Goal: Information Seeking & Learning: Check status

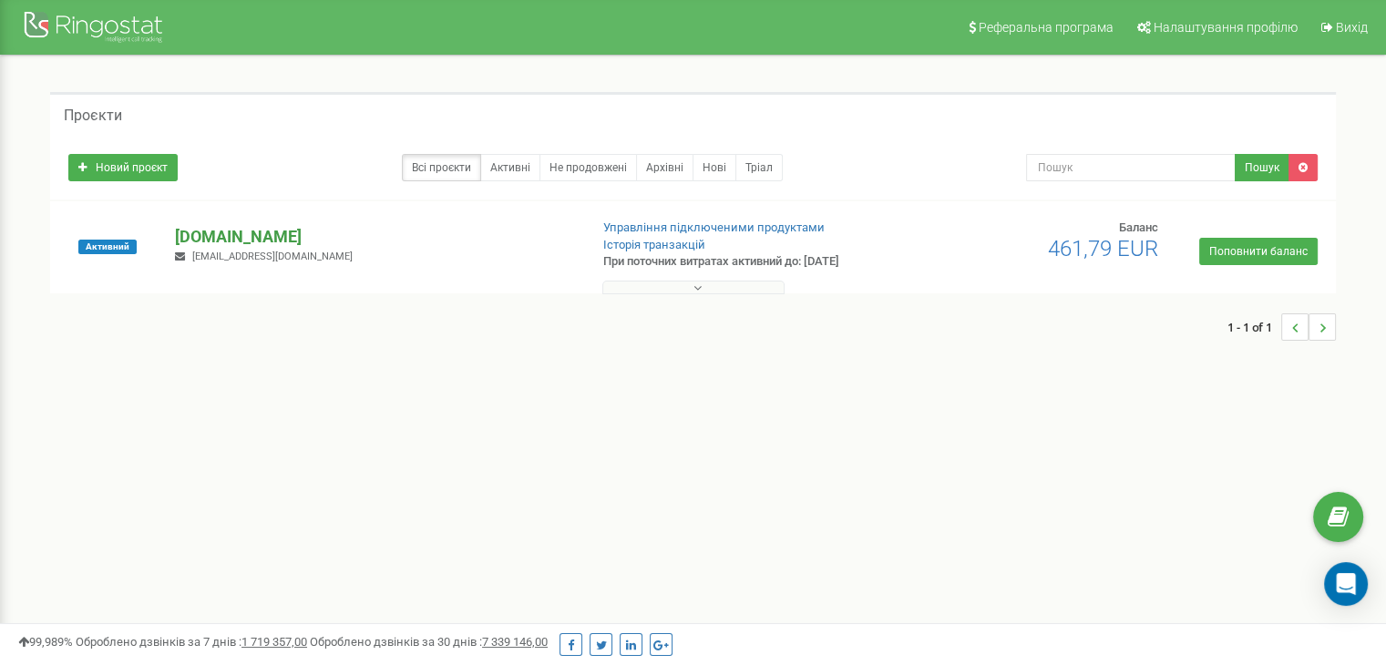
click at [226, 223] on div "Активний gostudy.cz sannikov@gostudy.cz Управління підключеними продуктами Істо…" at bounding box center [693, 256] width 1277 height 73
click at [226, 235] on p "[DOMAIN_NAME]" at bounding box center [374, 237] width 398 height 24
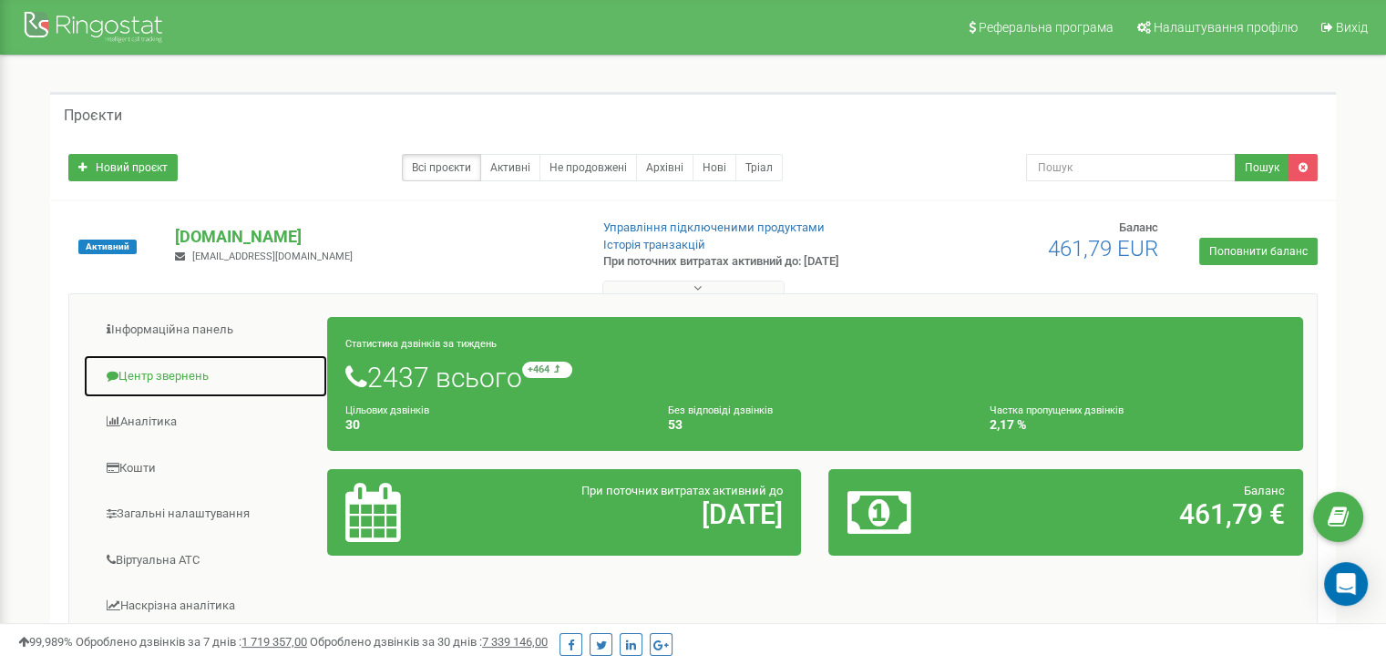
click at [150, 375] on link "Центр звернень" at bounding box center [205, 376] width 245 height 45
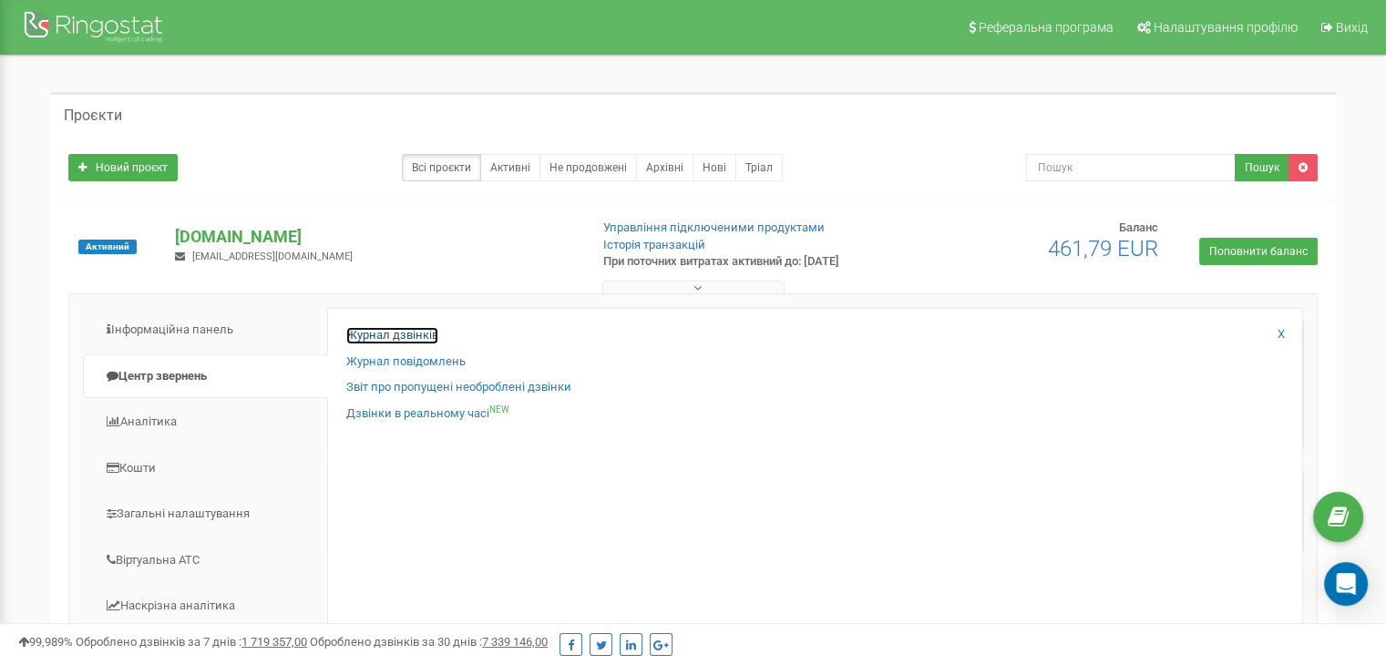
click at [430, 335] on link "Журнал дзвінків" at bounding box center [392, 335] width 92 height 17
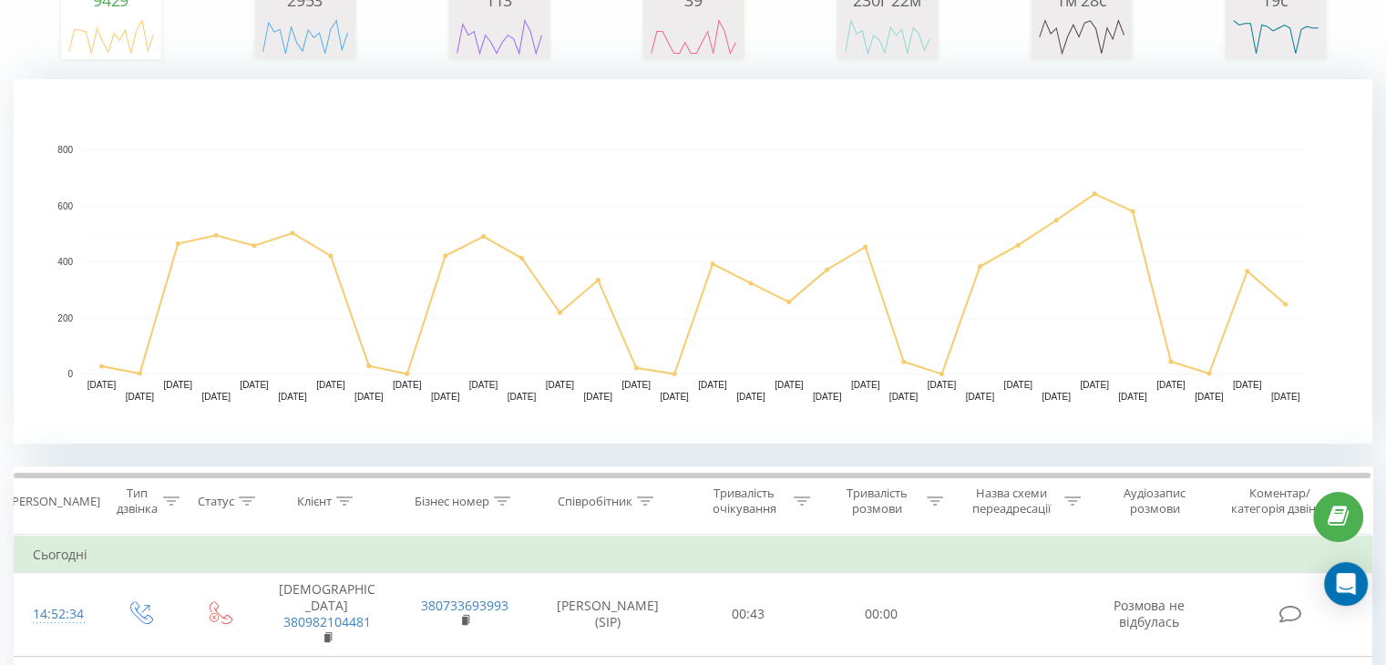
scroll to position [303, 0]
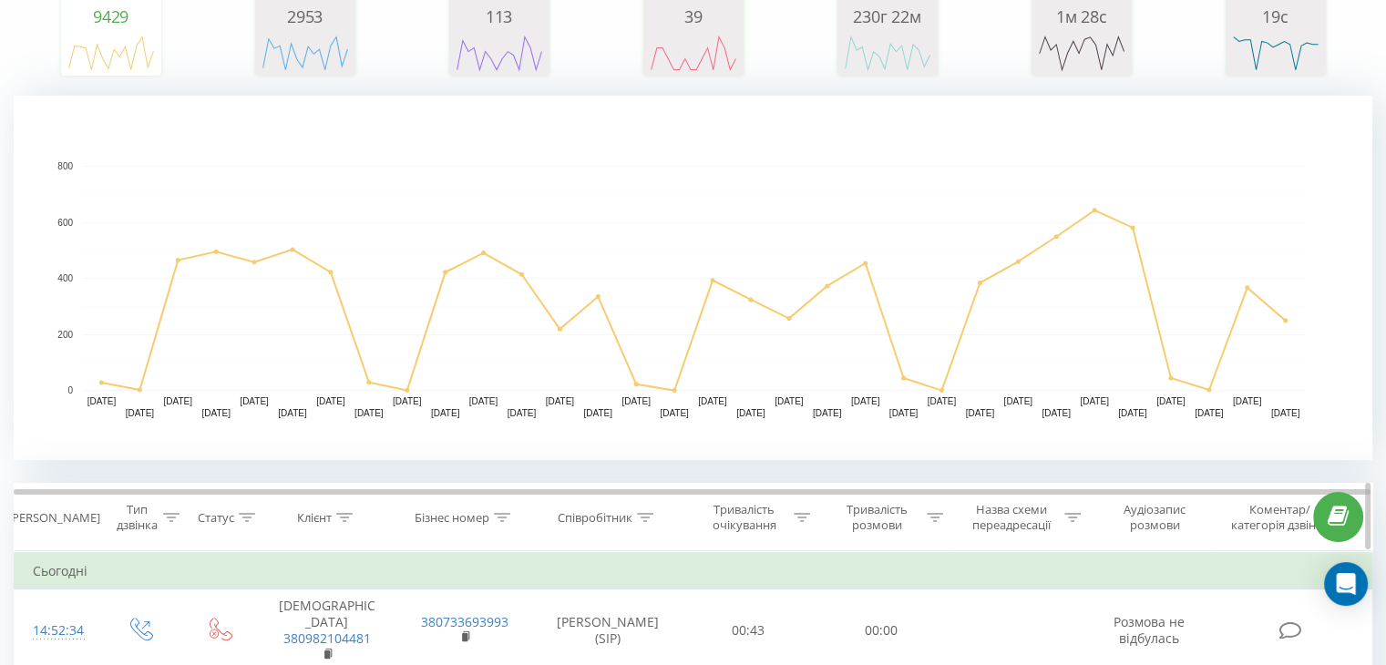
click at [649, 510] on div at bounding box center [645, 517] width 16 height 15
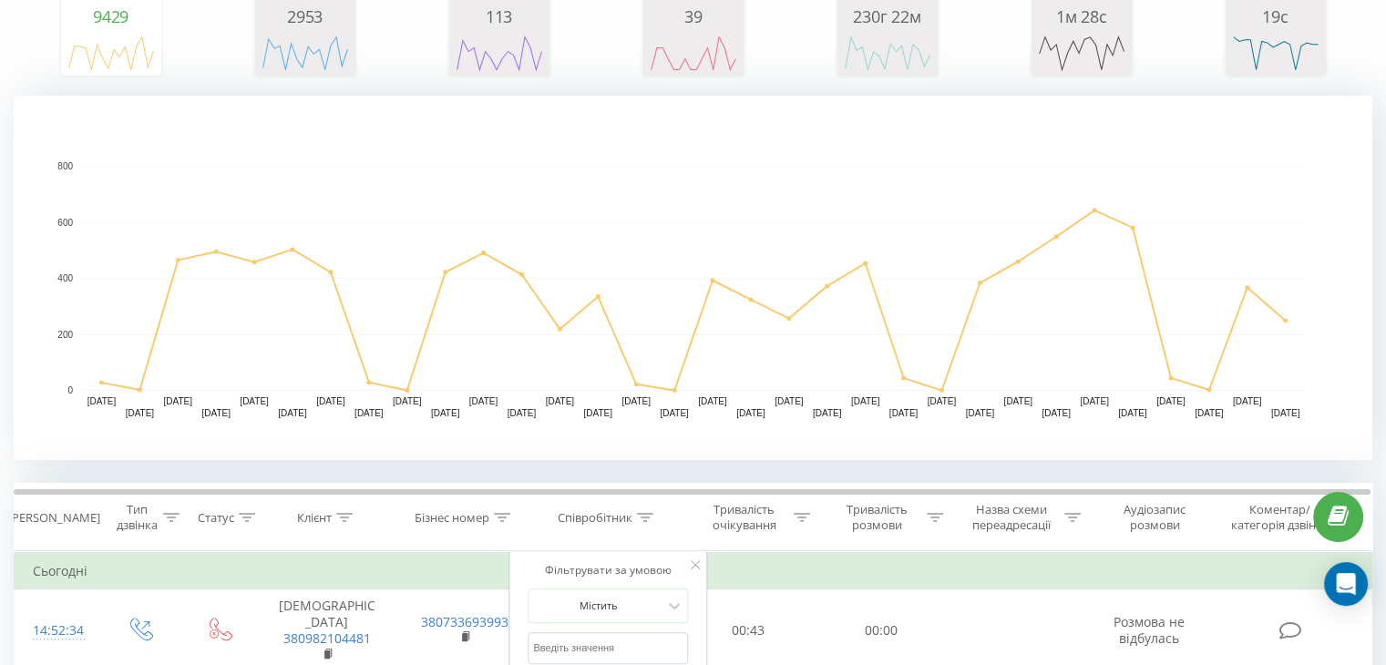
click at [603, 642] on input "text" at bounding box center [608, 648] width 160 height 32
type input "[PERSON_NAME] (SIP)"
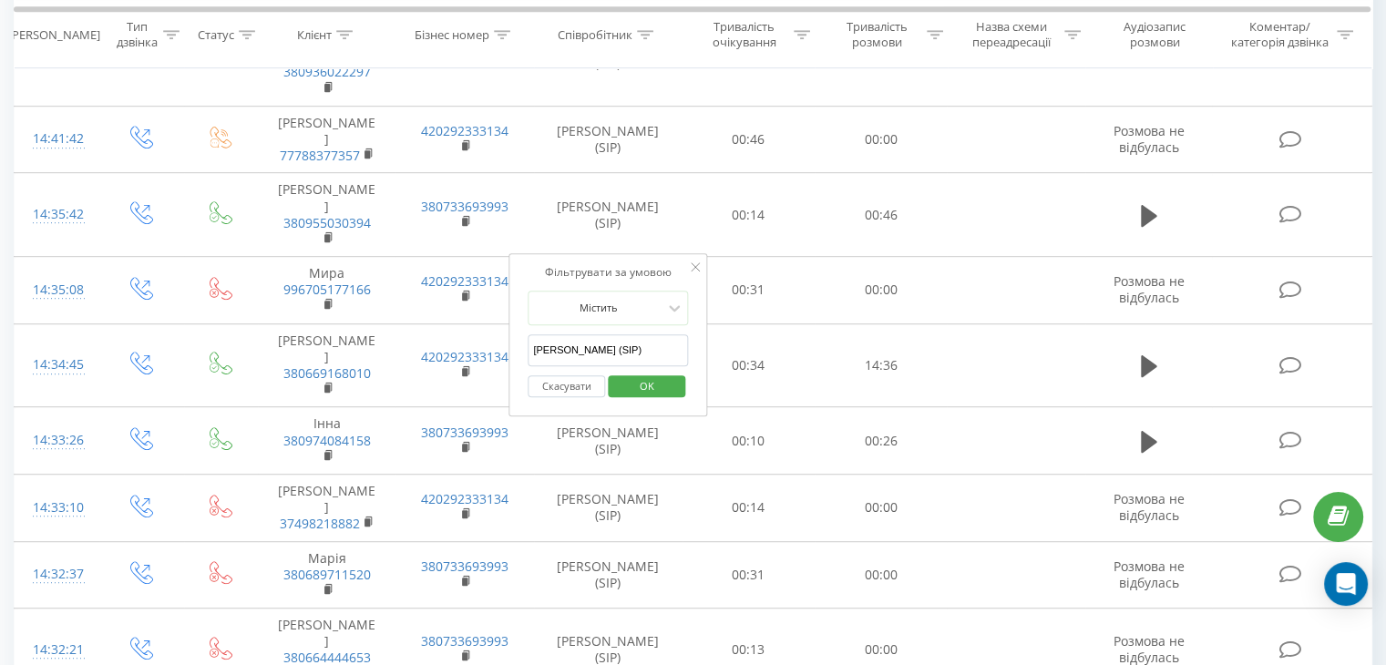
scroll to position [1215, 0]
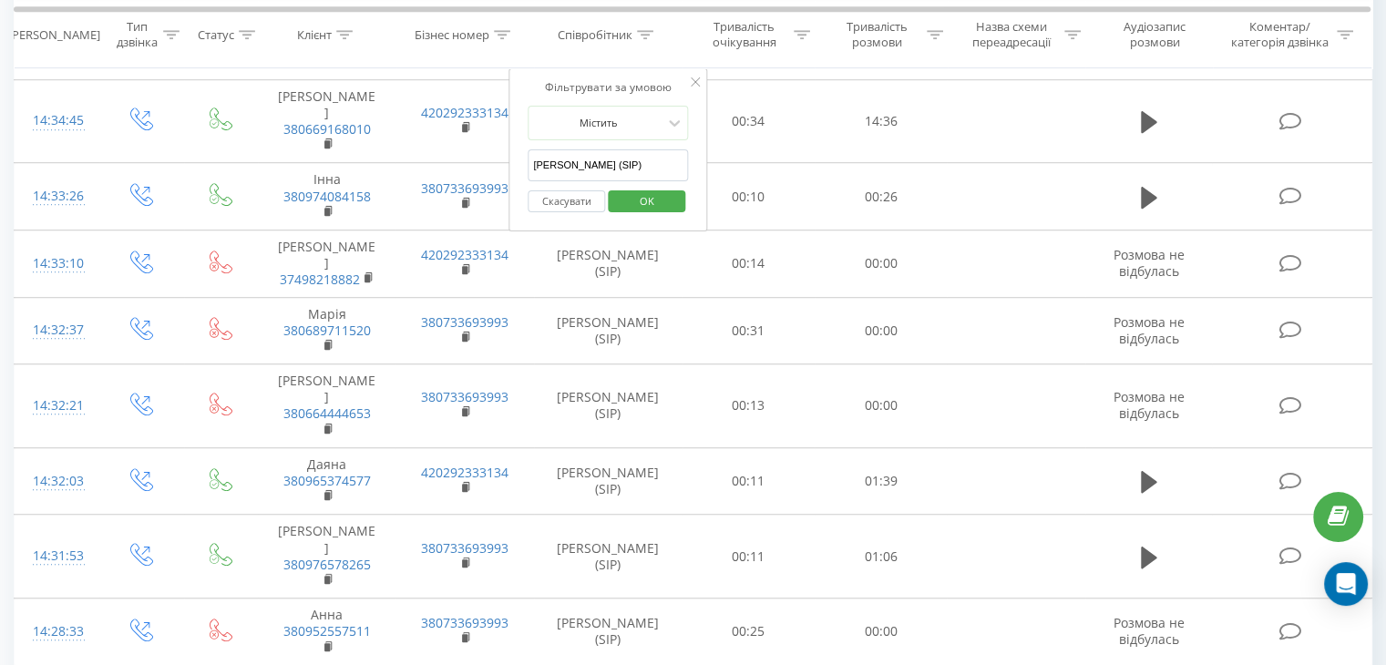
click at [656, 206] on span "OK" at bounding box center [646, 200] width 51 height 28
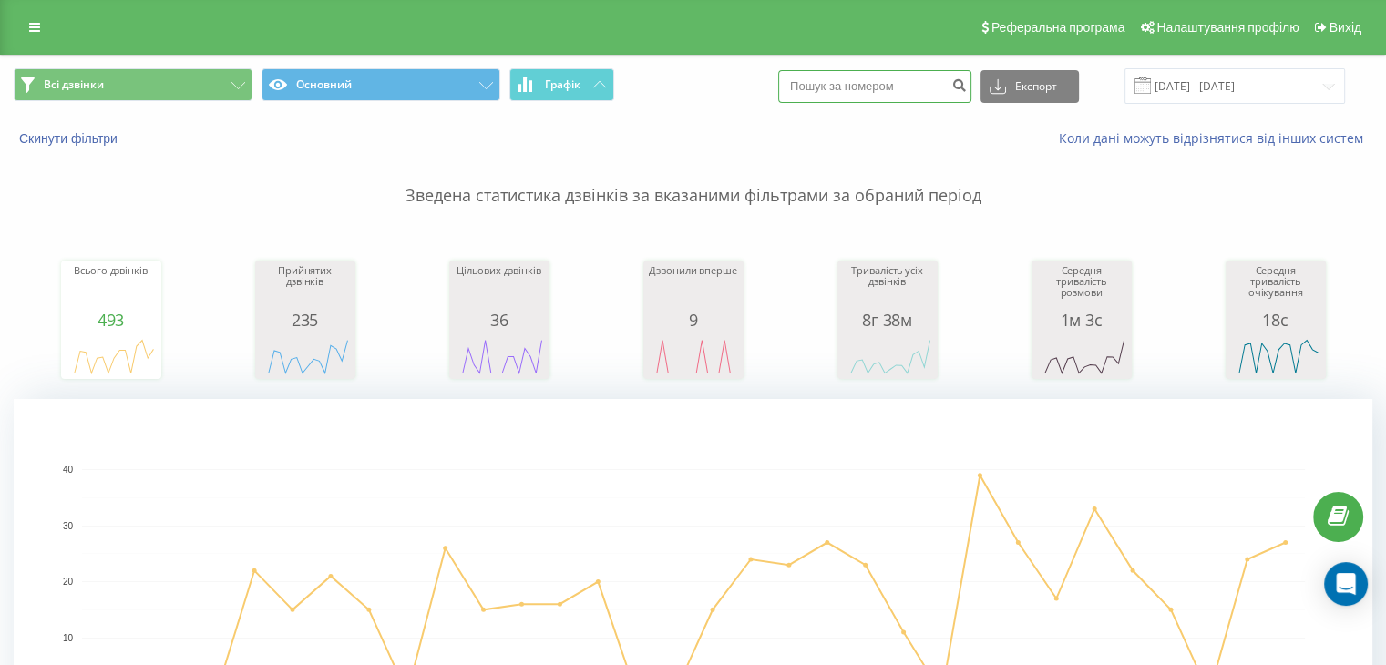
click at [926, 80] on input at bounding box center [874, 86] width 193 height 33
paste input "380636500962"
type input "380636500962"
click at [1029, 88] on button "Експорт" at bounding box center [1029, 86] width 98 height 33
click at [955, 85] on input "380636500962" at bounding box center [874, 86] width 193 height 33
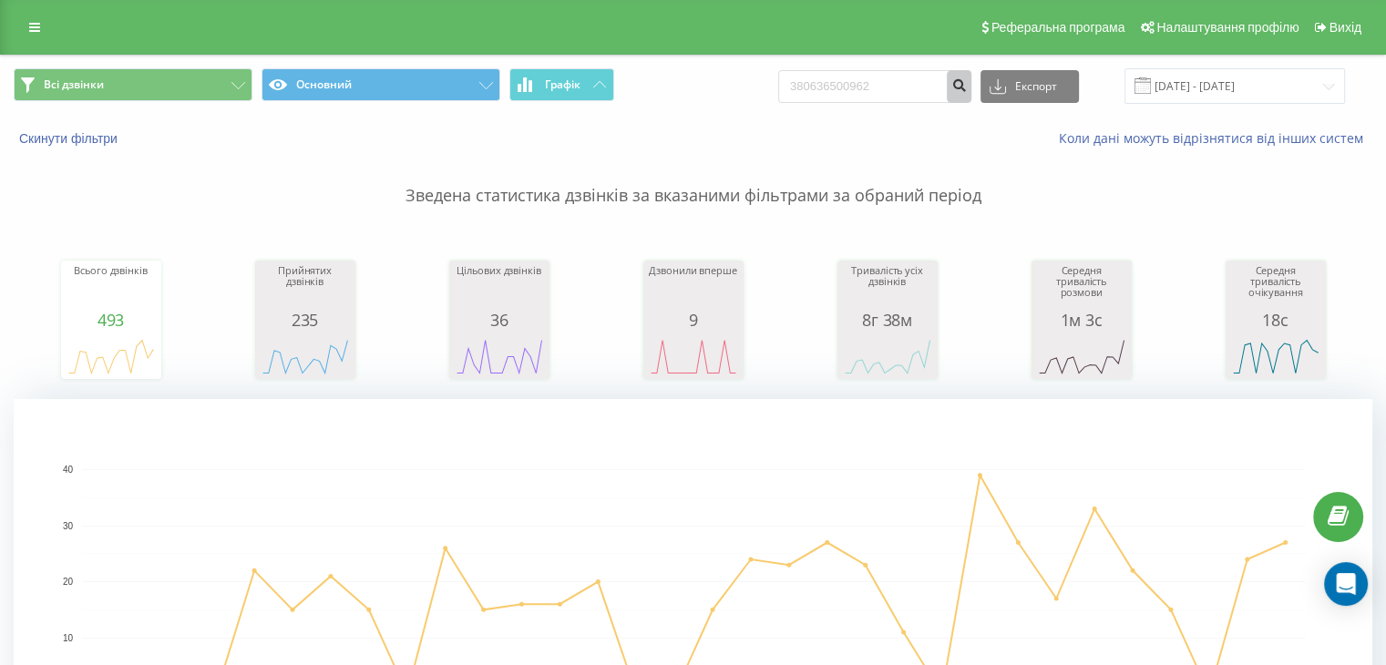
click at [967, 88] on icon "submit" at bounding box center [958, 82] width 15 height 11
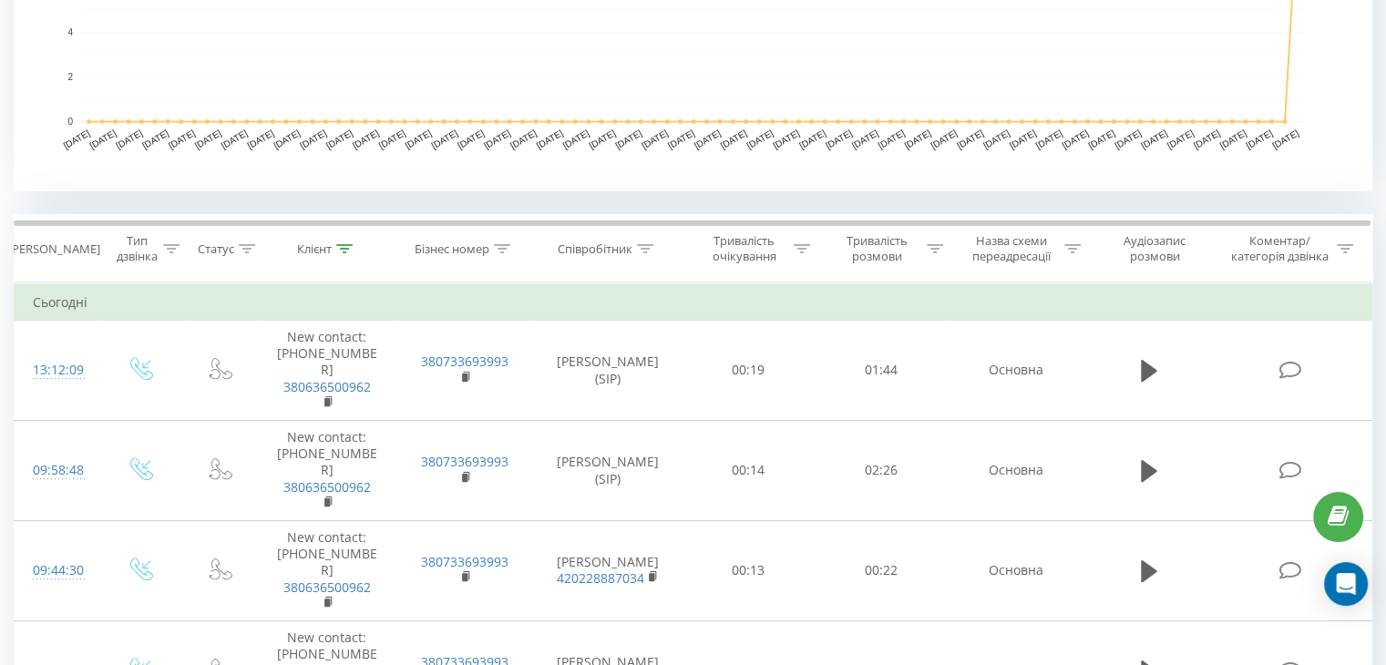
scroll to position [605, 0]
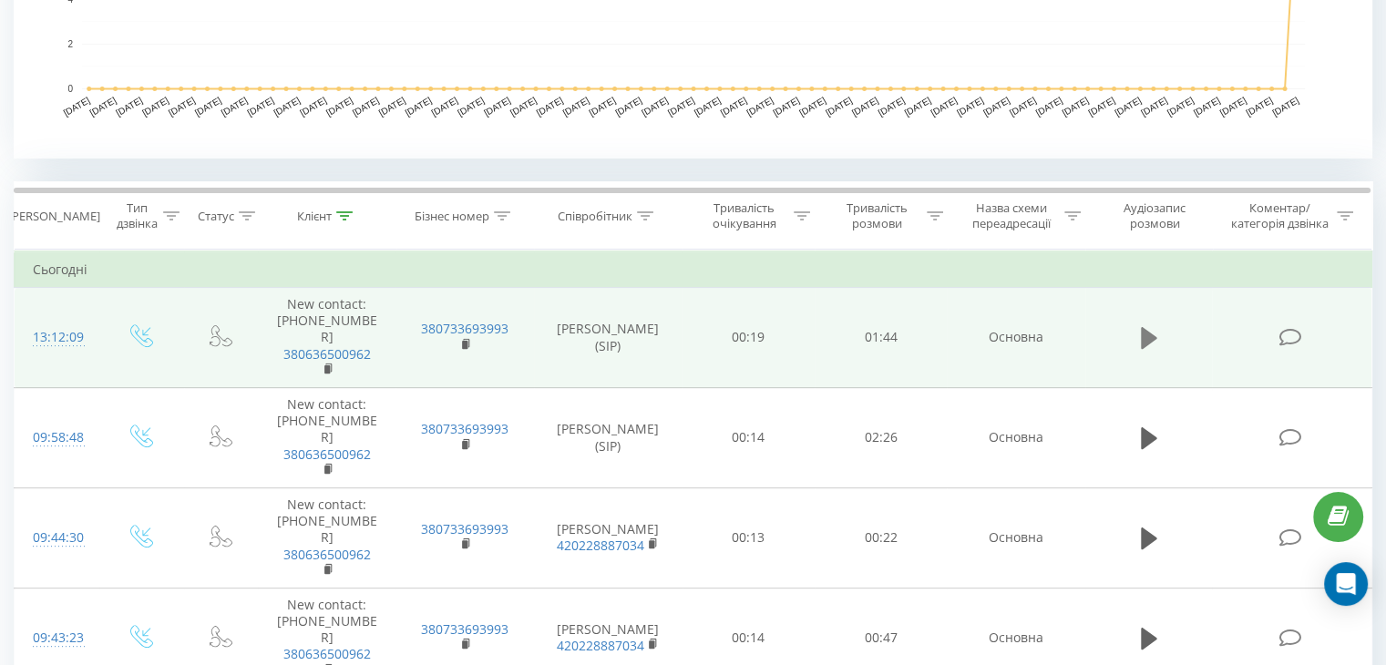
click at [1156, 326] on button at bounding box center [1148, 337] width 27 height 27
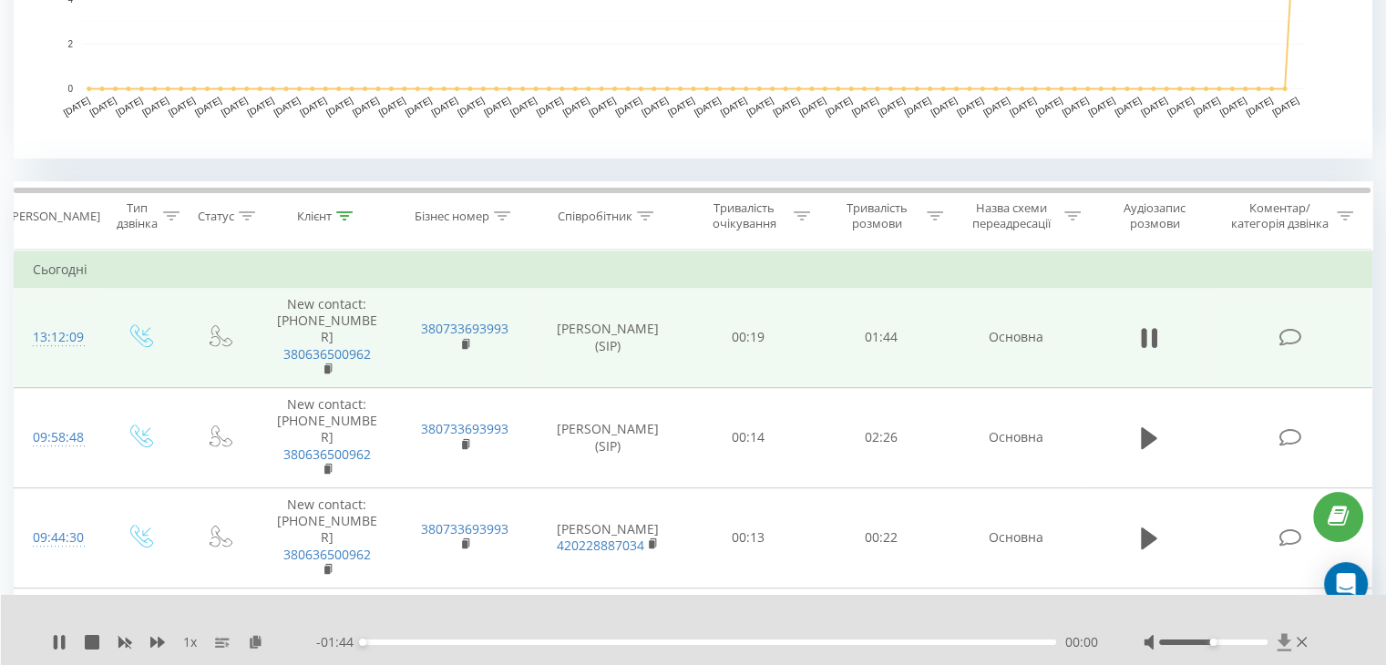
click at [1281, 639] on icon at bounding box center [1284, 641] width 14 height 17
click at [56, 635] on icon at bounding box center [59, 642] width 15 height 15
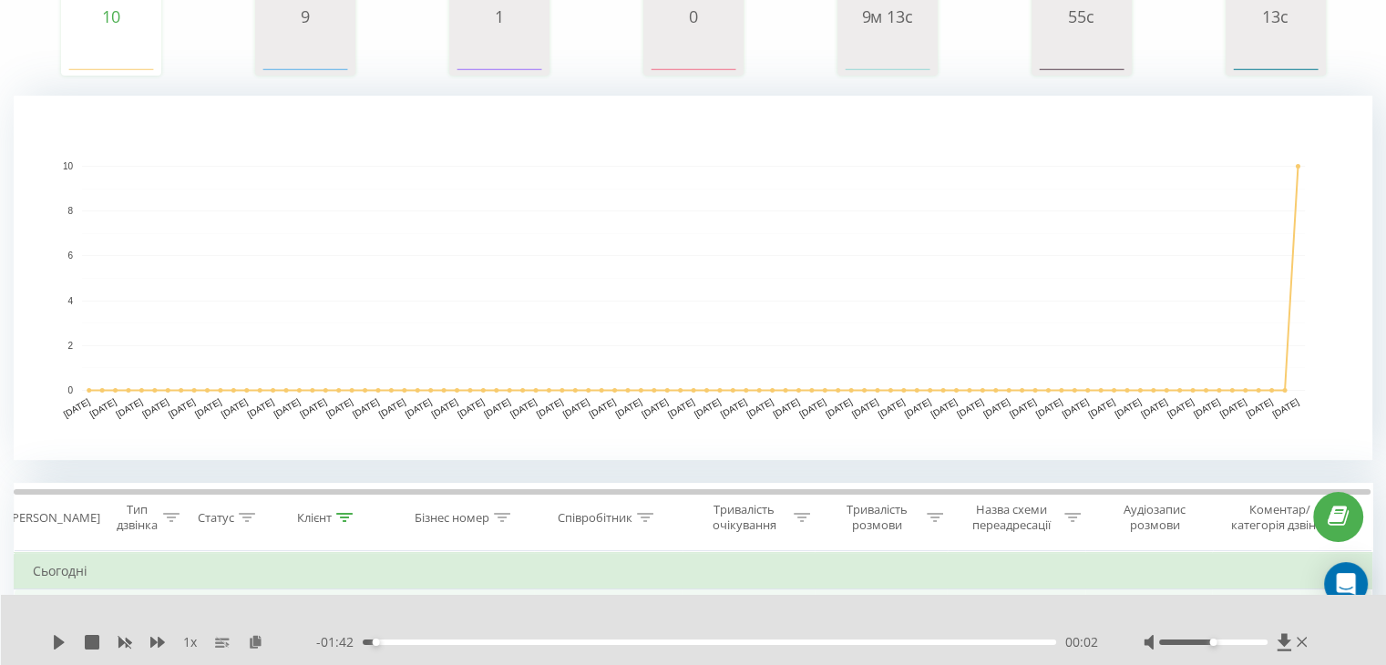
scroll to position [607, 0]
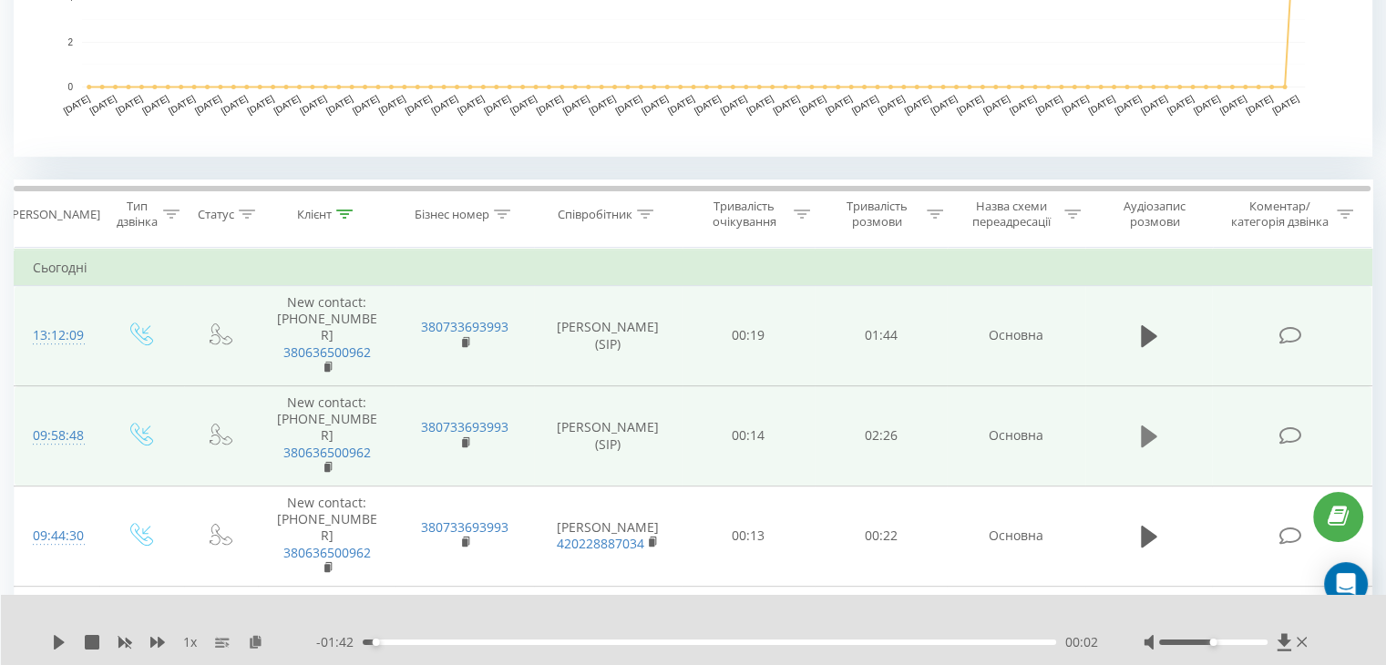
click at [1137, 423] on button at bounding box center [1148, 436] width 27 height 27
click at [1160, 423] on button at bounding box center [1148, 436] width 27 height 27
click at [1278, 645] on icon at bounding box center [1284, 642] width 15 height 18
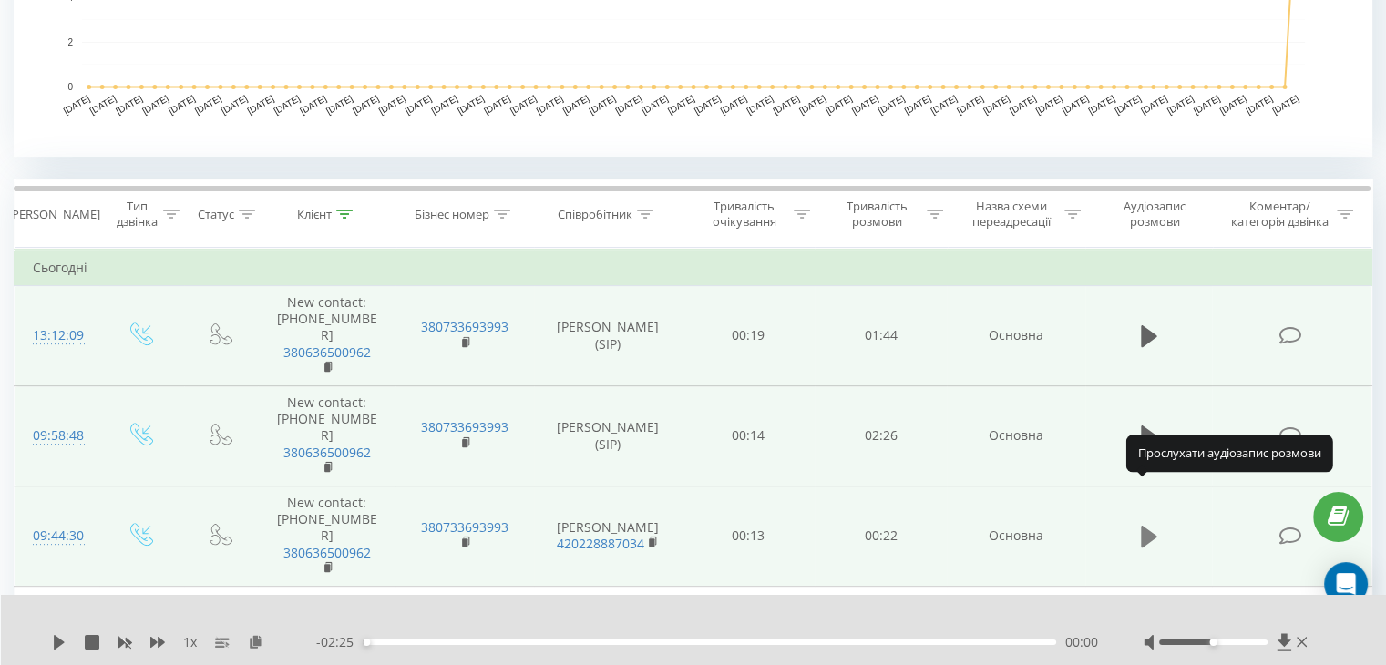
click at [1141, 526] on icon at bounding box center [1149, 537] width 16 height 22
click at [1144, 527] on icon at bounding box center [1143, 537] width 5 height 20
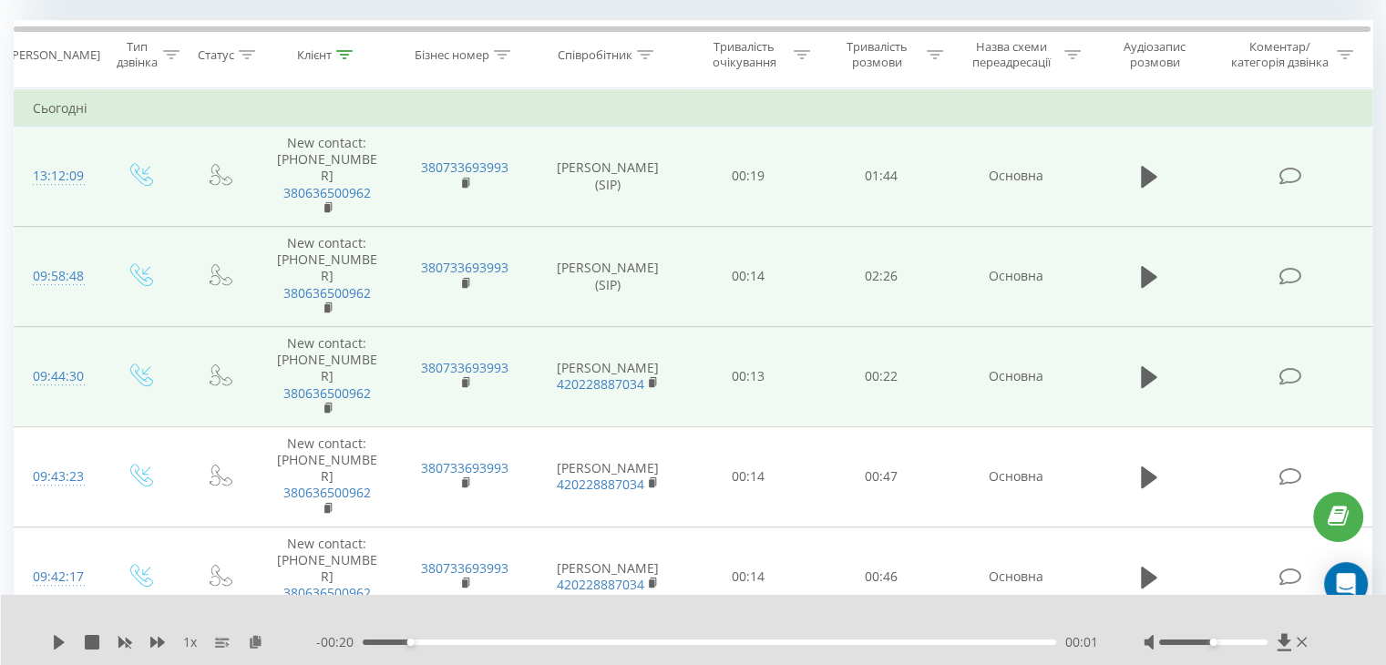
scroll to position [814, 0]
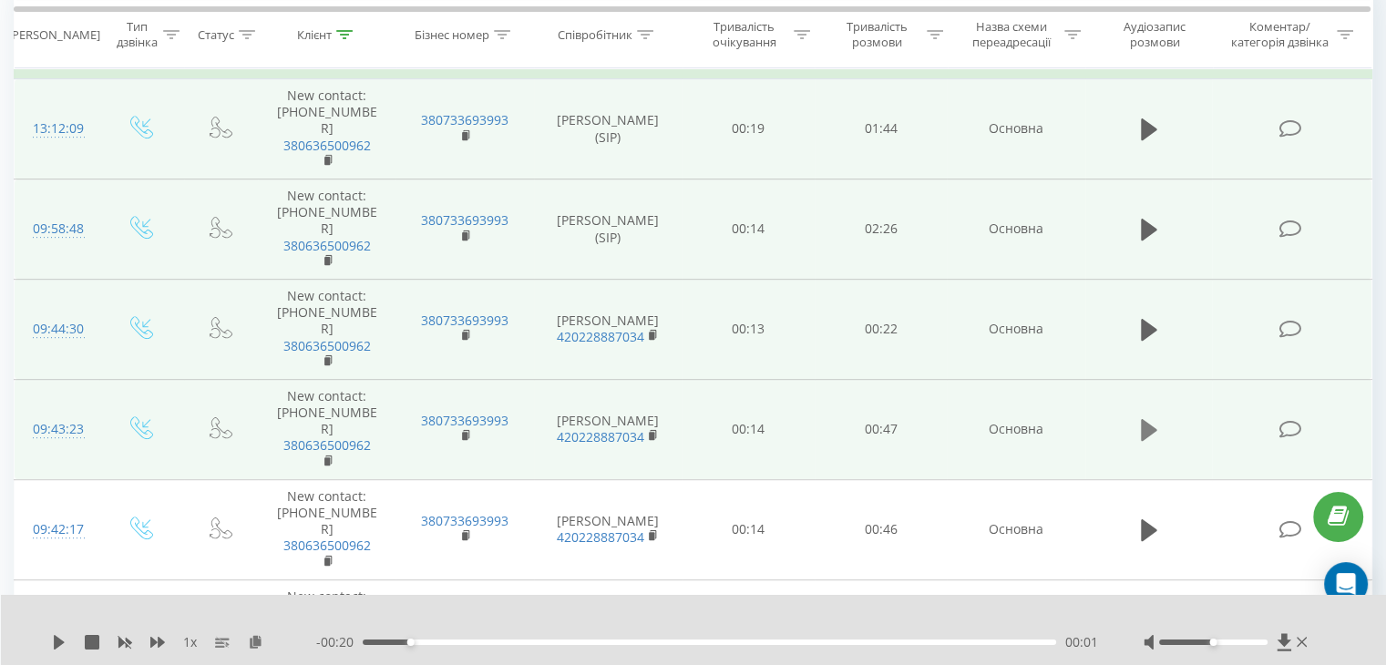
click at [1153, 417] on icon at bounding box center [1149, 430] width 16 height 26
click at [453, 640] on div "00:00" at bounding box center [709, 642] width 693 height 5
click at [530, 640] on div "00:06" at bounding box center [709, 642] width 693 height 5
click at [641, 642] on div "00:12" at bounding box center [709, 642] width 693 height 5
click at [716, 646] on div "- 00:28 00:19 00:19" at bounding box center [707, 642] width 782 height 18
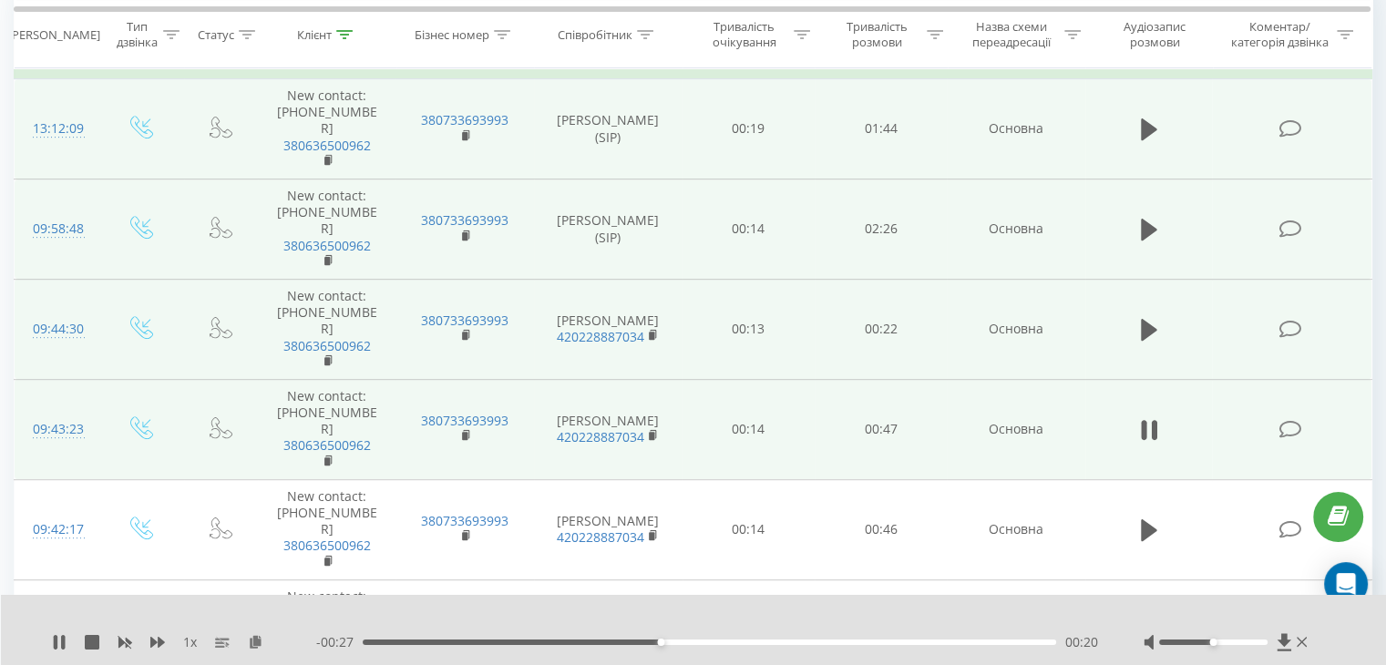
drag, startPoint x: 773, startPoint y: 640, endPoint x: 795, endPoint y: 640, distance: 21.9
click at [775, 640] on div "00:20" at bounding box center [709, 642] width 693 height 5
click at [820, 640] on div "00:31" at bounding box center [709, 642] width 693 height 5
click at [941, 638] on div "- 00:16 00:31 00:31" at bounding box center [707, 642] width 782 height 18
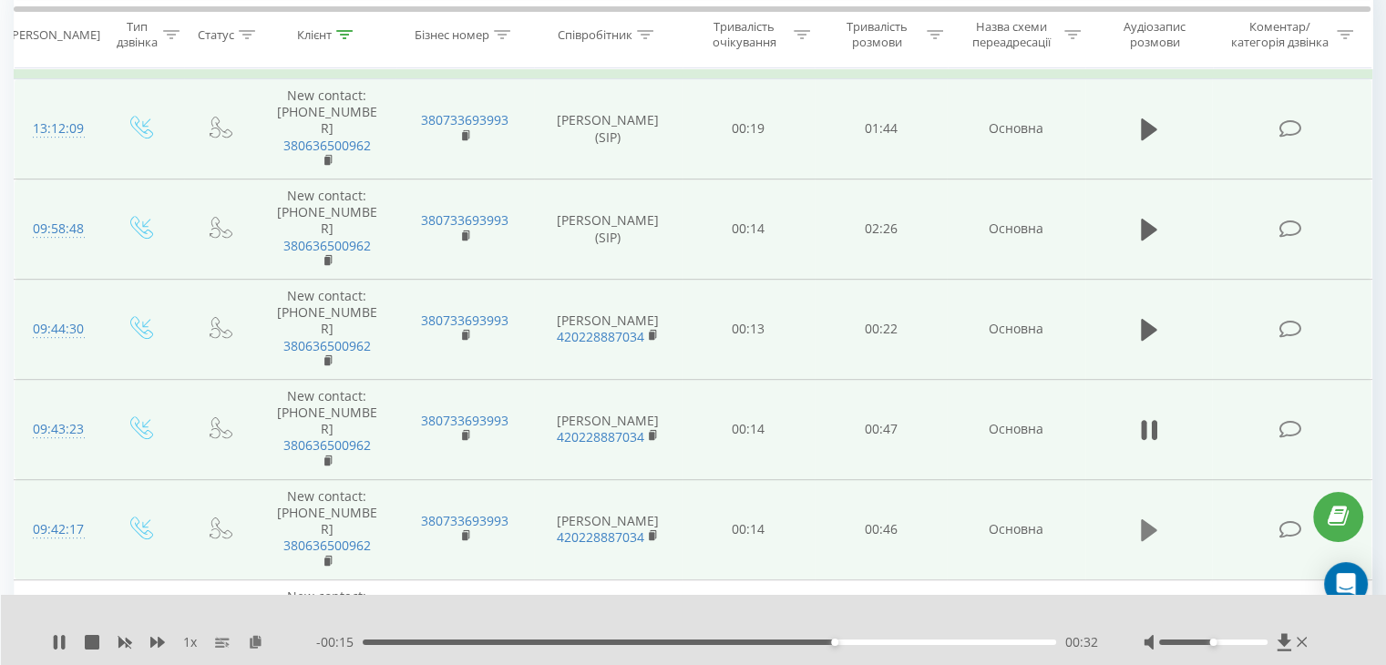
click at [1142, 519] on icon at bounding box center [1149, 530] width 16 height 22
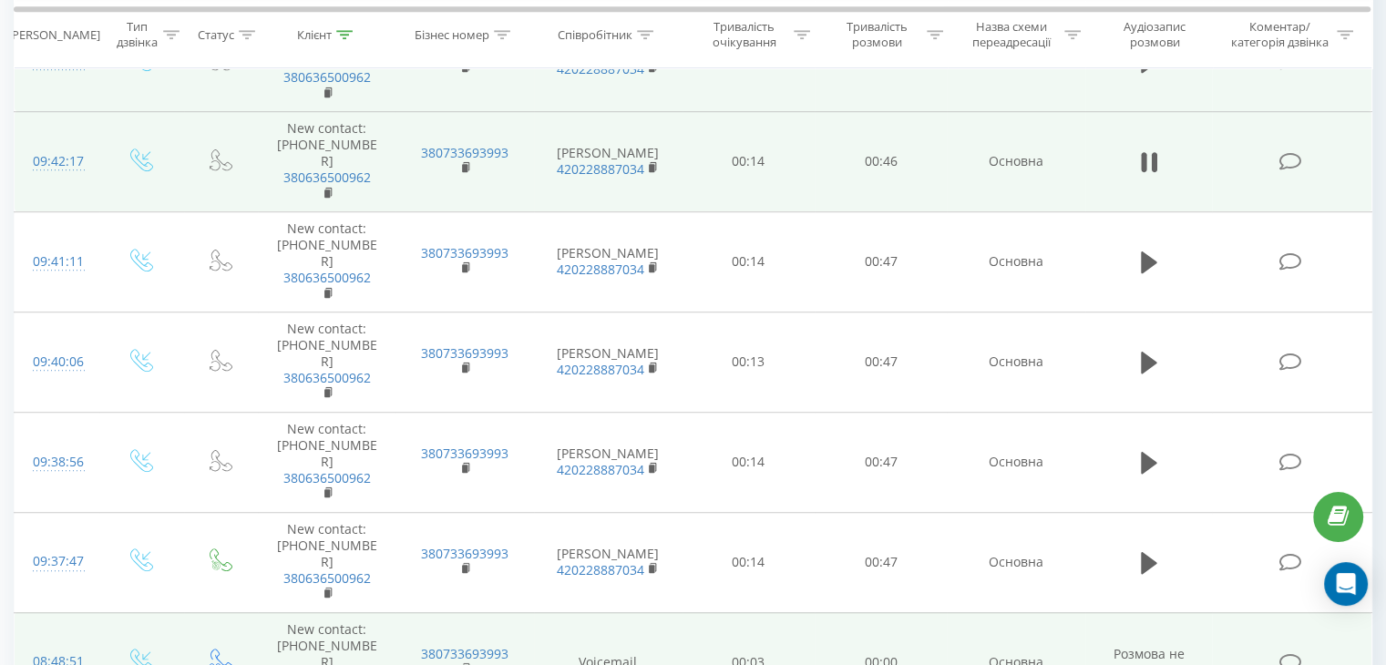
scroll to position [1199, 0]
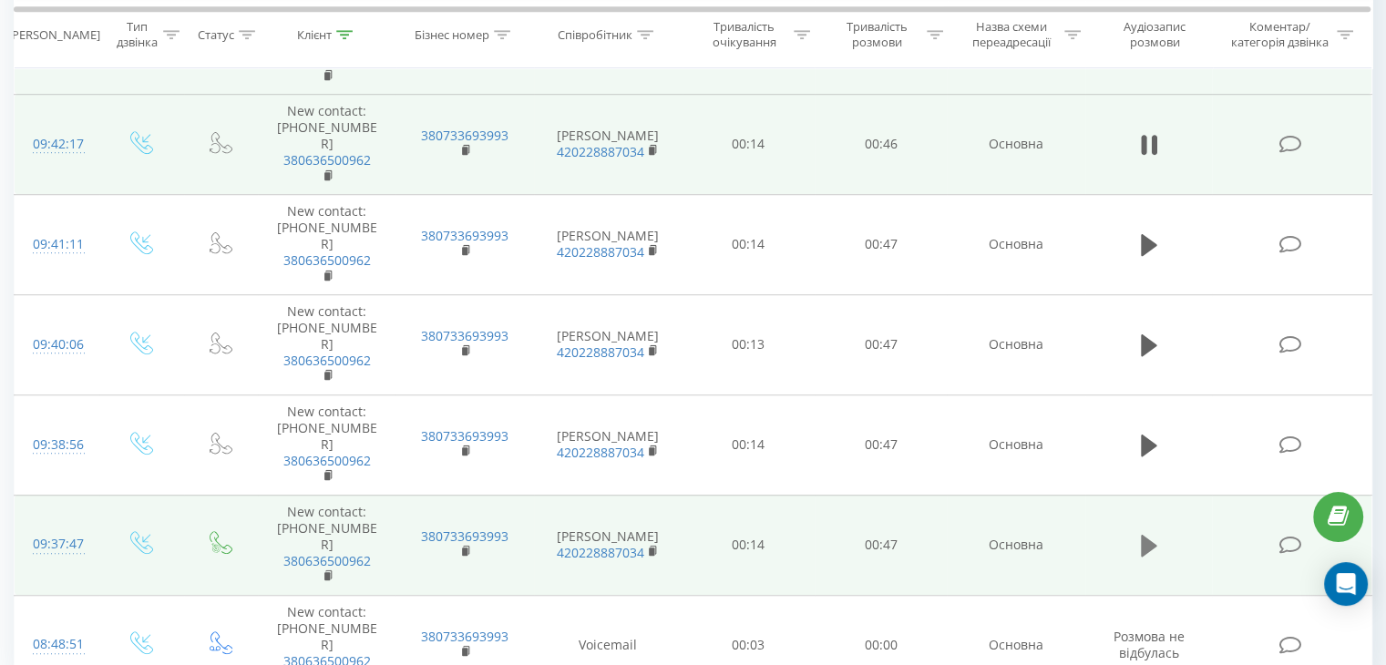
click at [1143, 535] on icon at bounding box center [1149, 546] width 16 height 22
click at [1143, 536] on icon at bounding box center [1143, 546] width 5 height 20
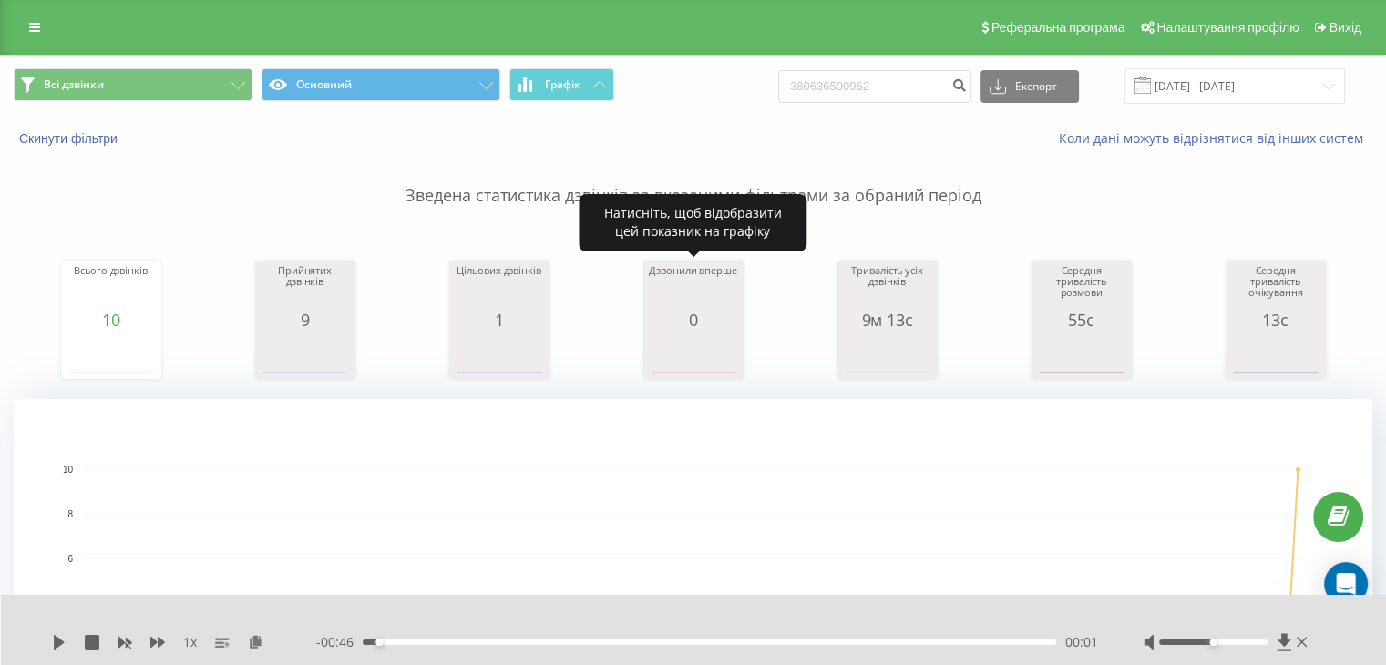
scroll to position [303, 0]
